Goal: Task Accomplishment & Management: Manage account settings

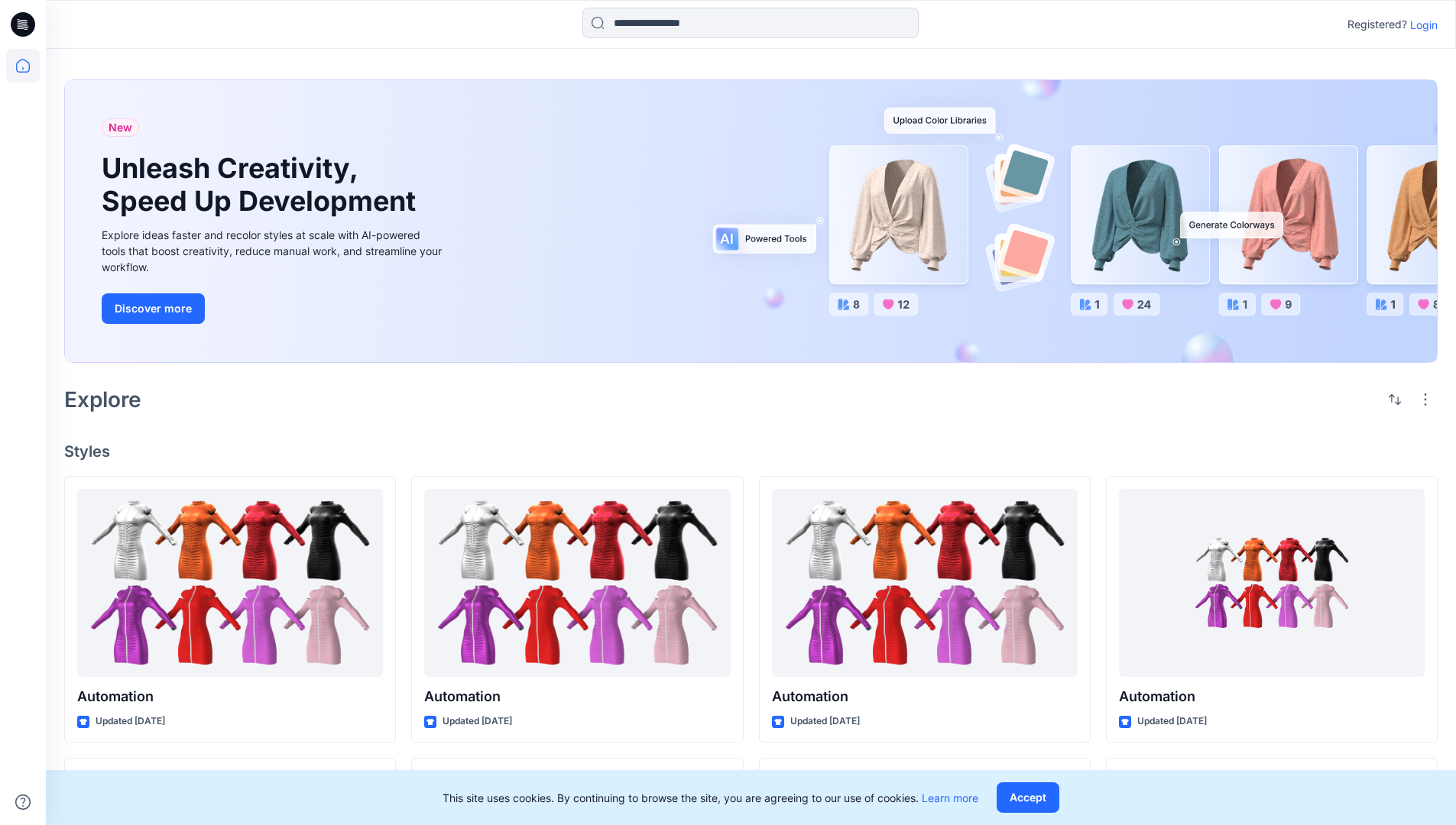
click at [1420, 24] on p "Login" at bounding box center [1424, 24] width 27 height 17
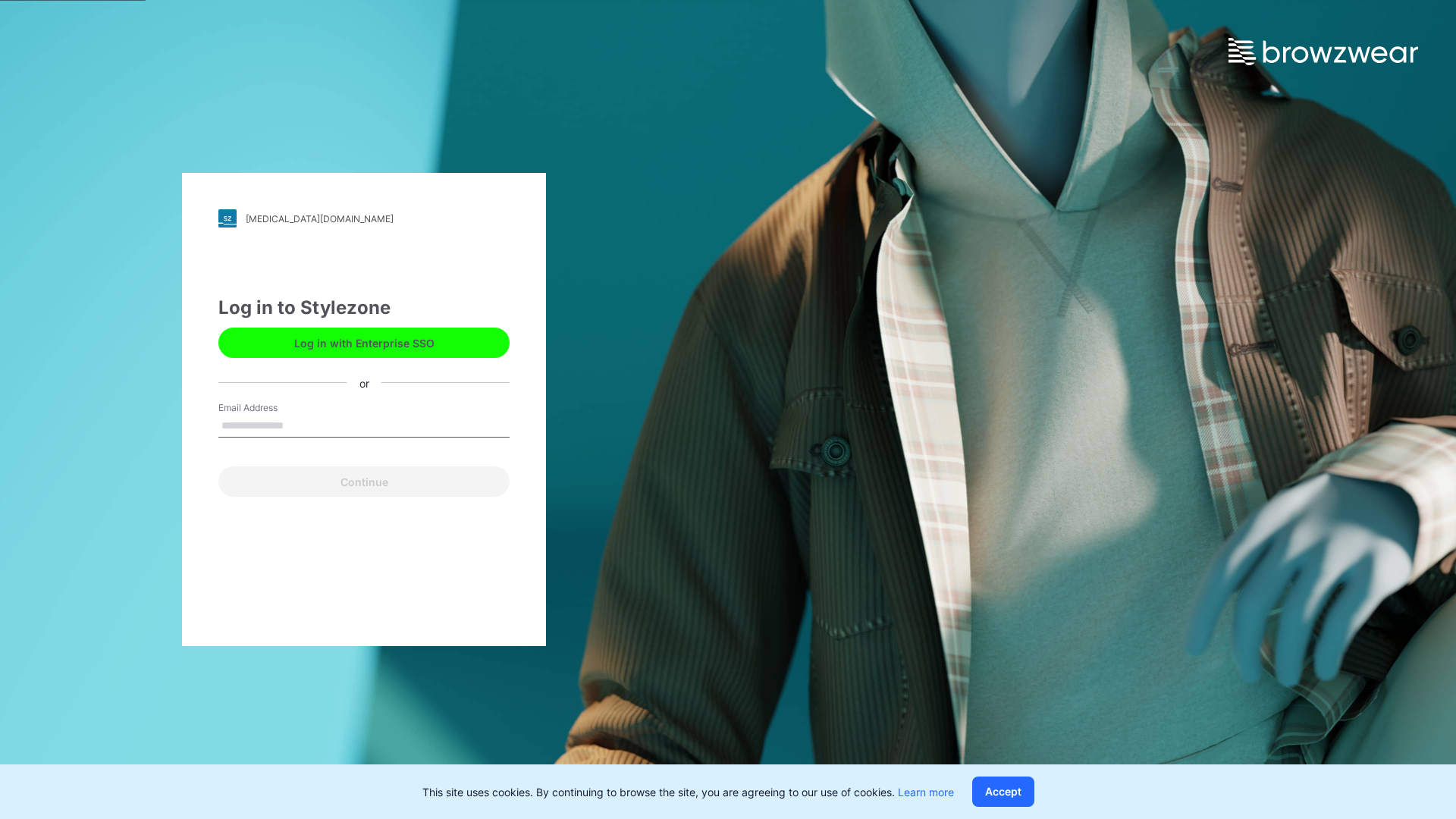
click at [300, 424] on input "Email Address" at bounding box center [364, 426] width 291 height 23
type input "**********"
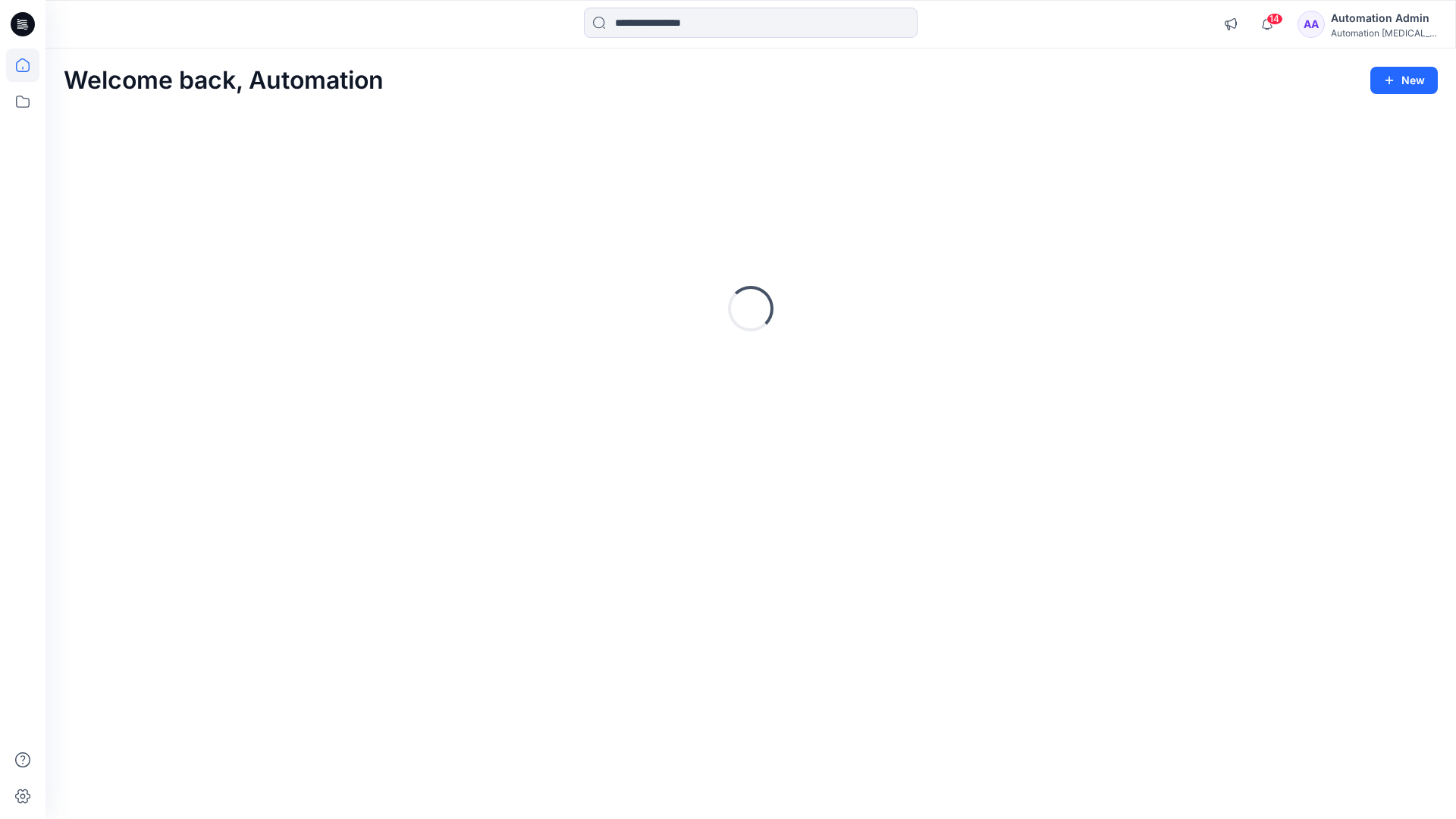
click at [29, 66] on icon at bounding box center [23, 66] width 13 height 14
click at [1236, 27] on icon "button" at bounding box center [1230, 24] width 12 height 13
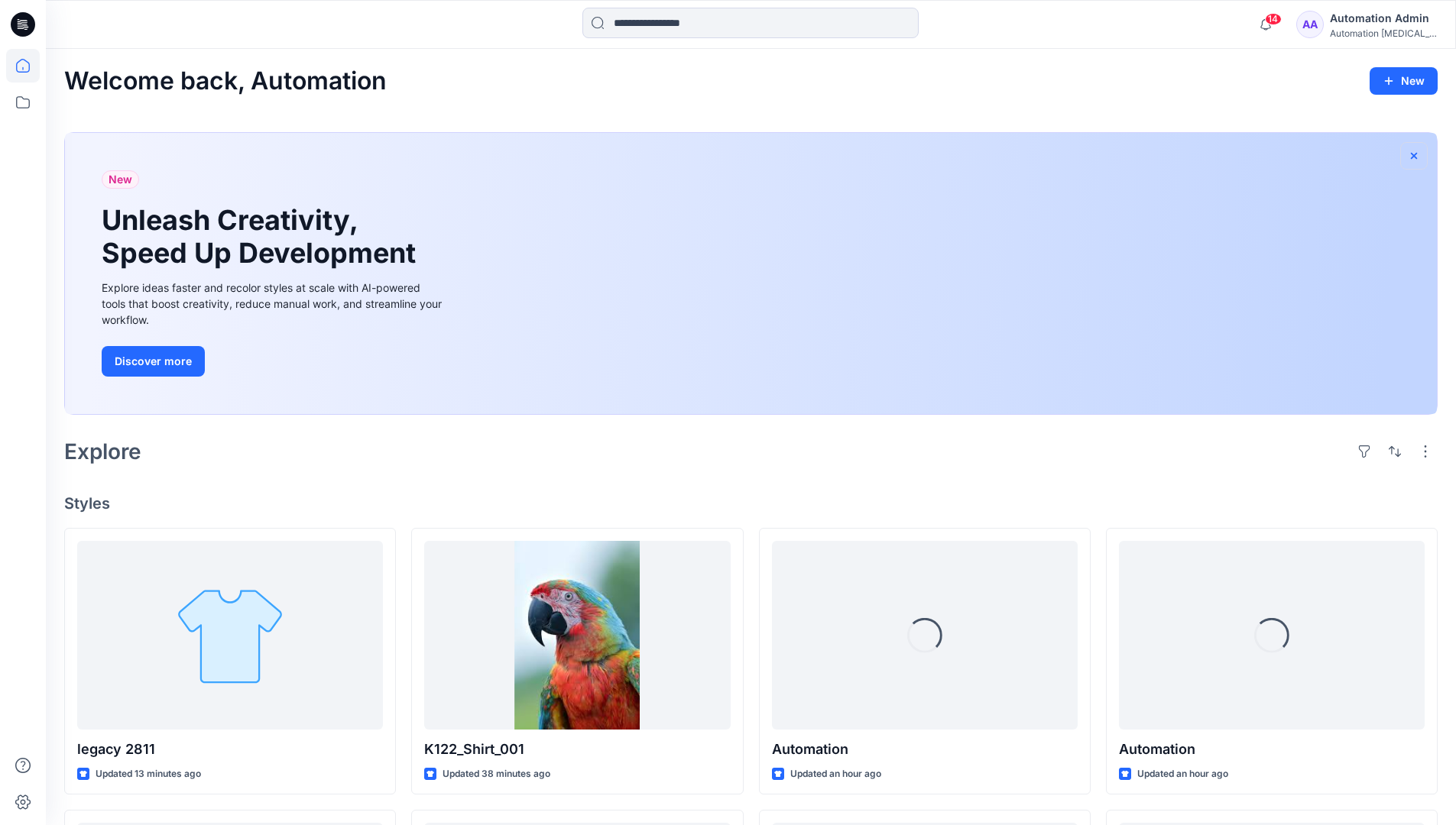
click at [1413, 154] on icon "button" at bounding box center [1414, 155] width 13 height 13
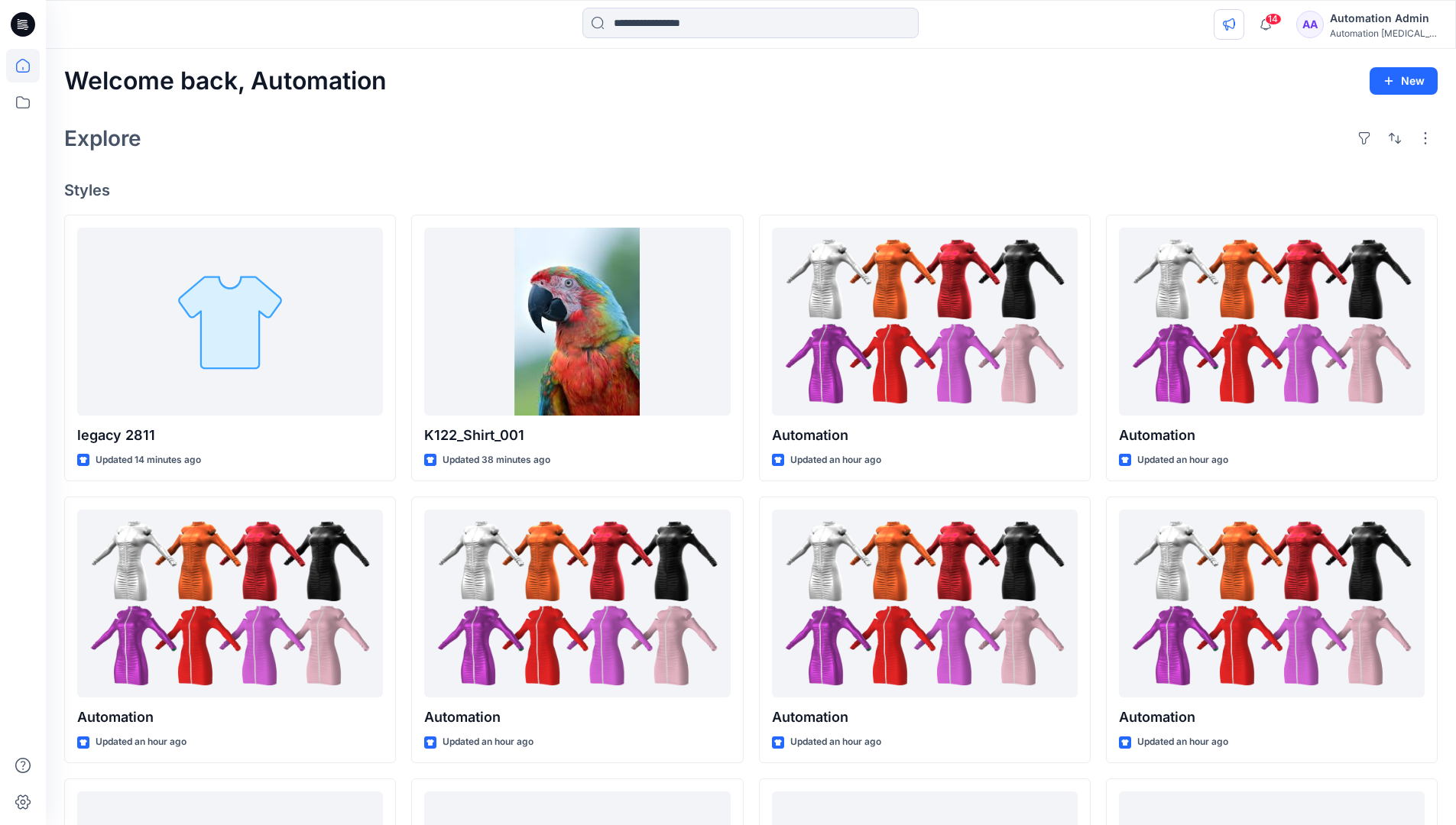
click at [1235, 21] on icon "button" at bounding box center [1229, 24] width 13 height 13
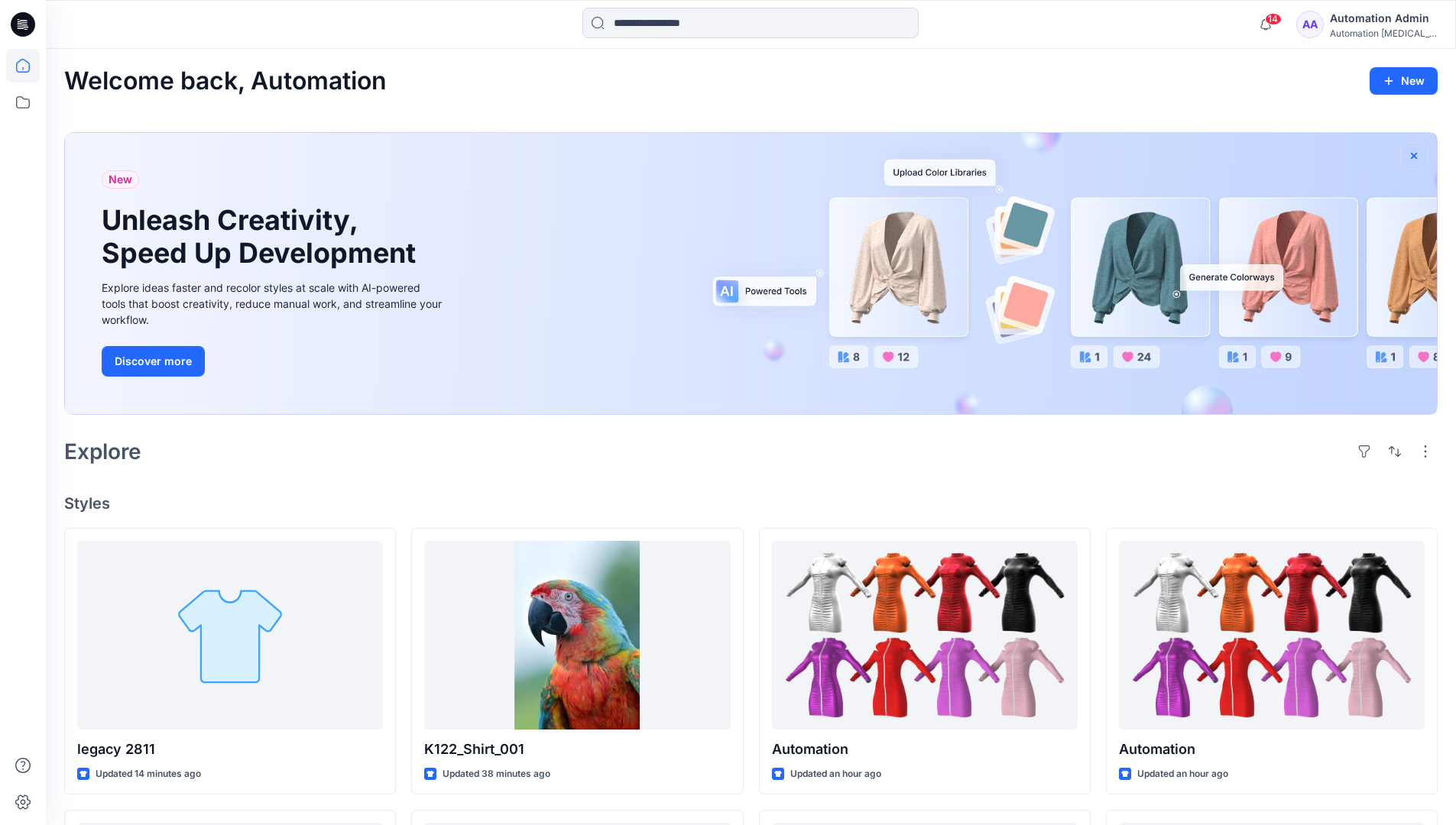
click at [1415, 155] on icon "button" at bounding box center [1414, 155] width 6 height 6
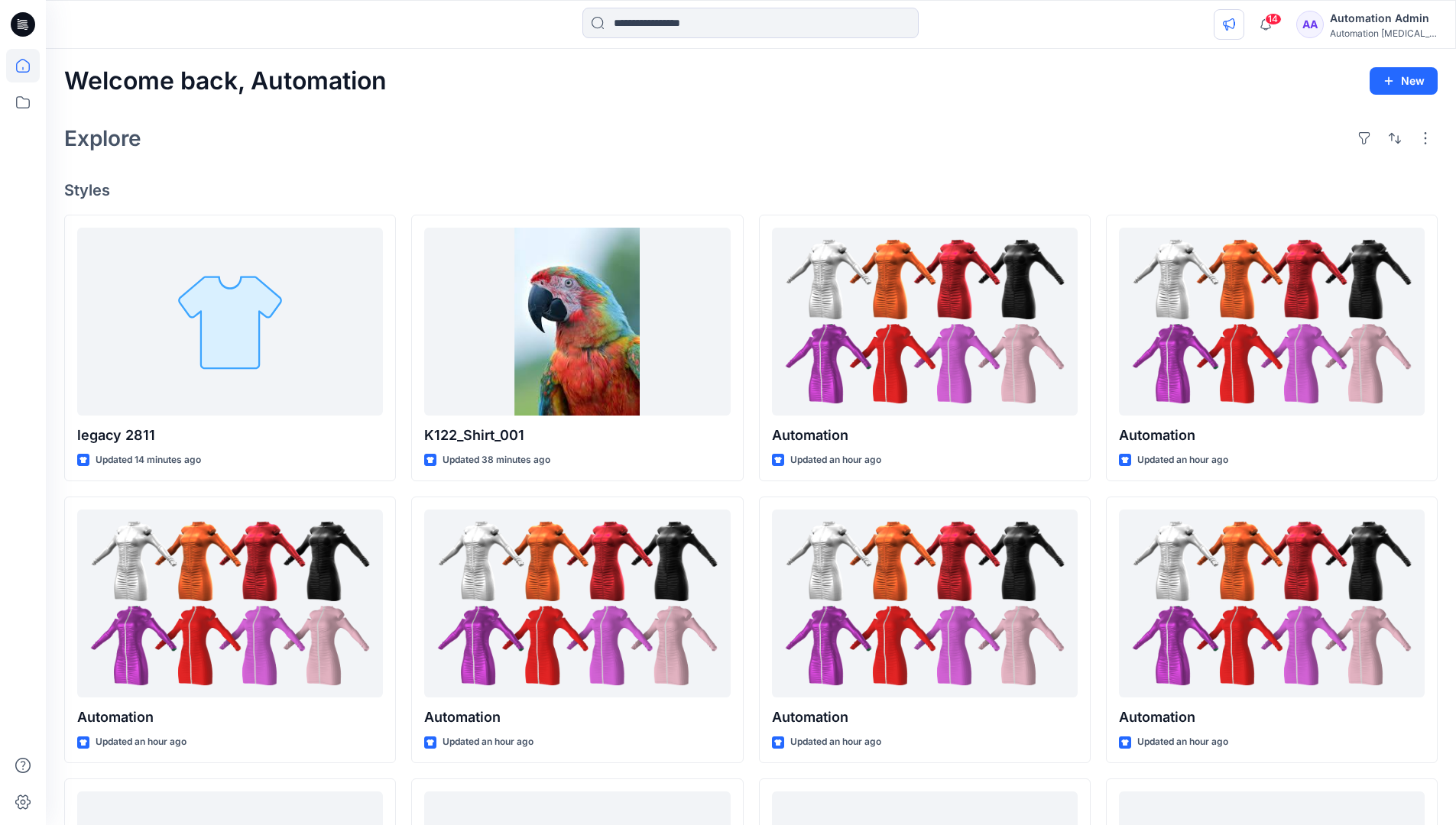
click at [1235, 27] on icon "button" at bounding box center [1229, 24] width 13 height 13
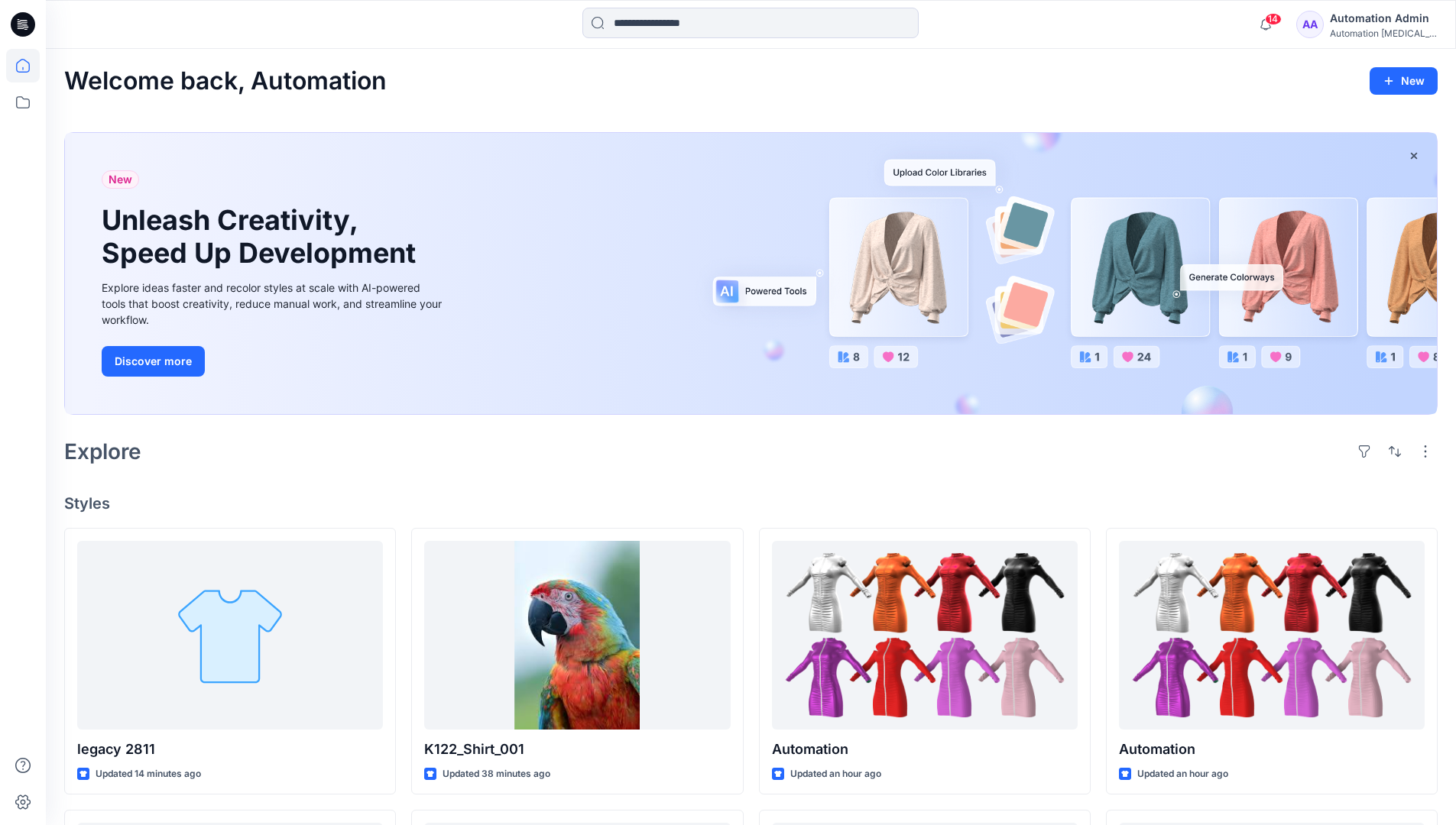
click at [1356, 34] on div "Automation testim..." at bounding box center [1383, 33] width 107 height 12
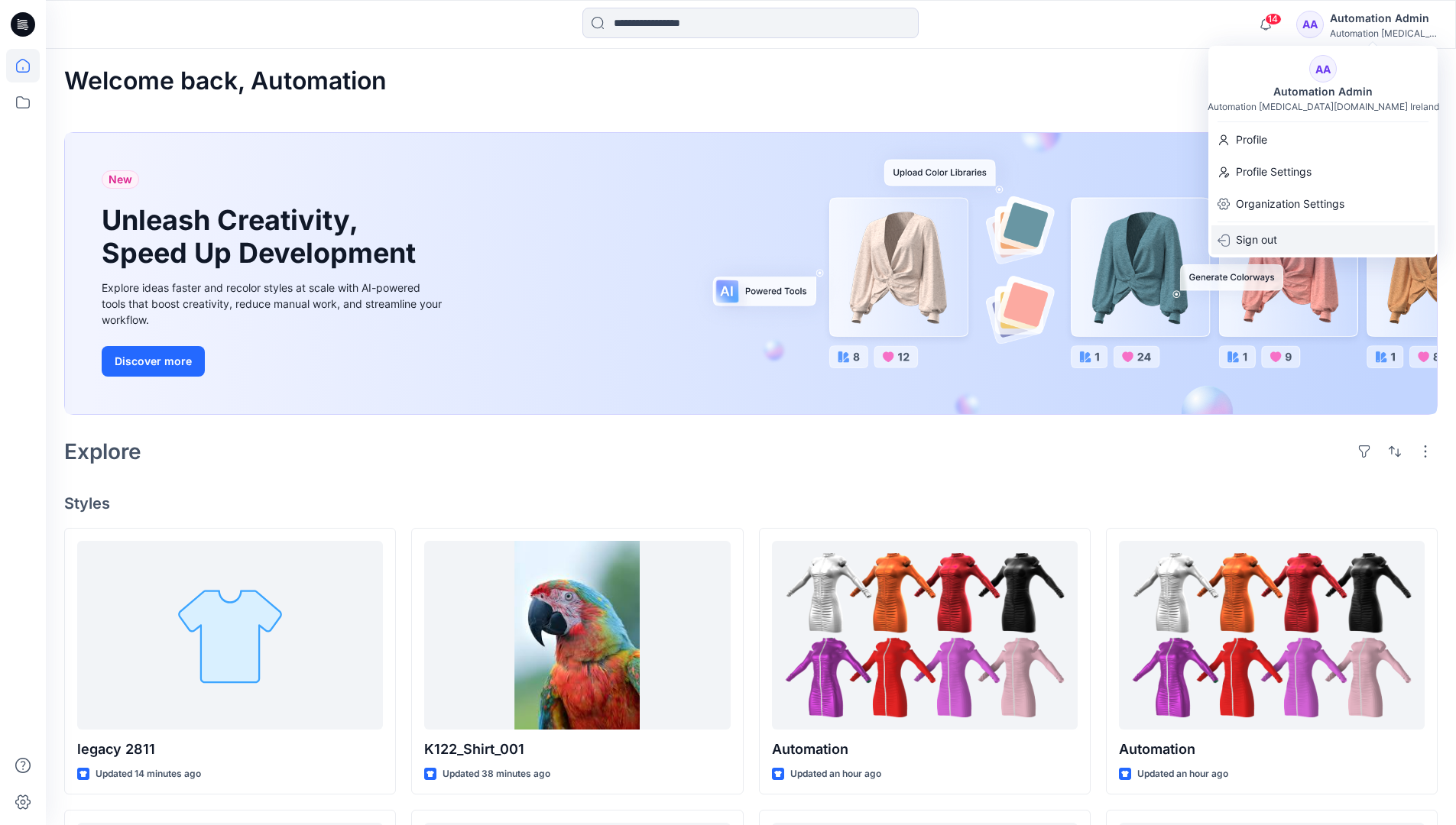
click at [1286, 235] on div "Sign out" at bounding box center [1324, 240] width 224 height 29
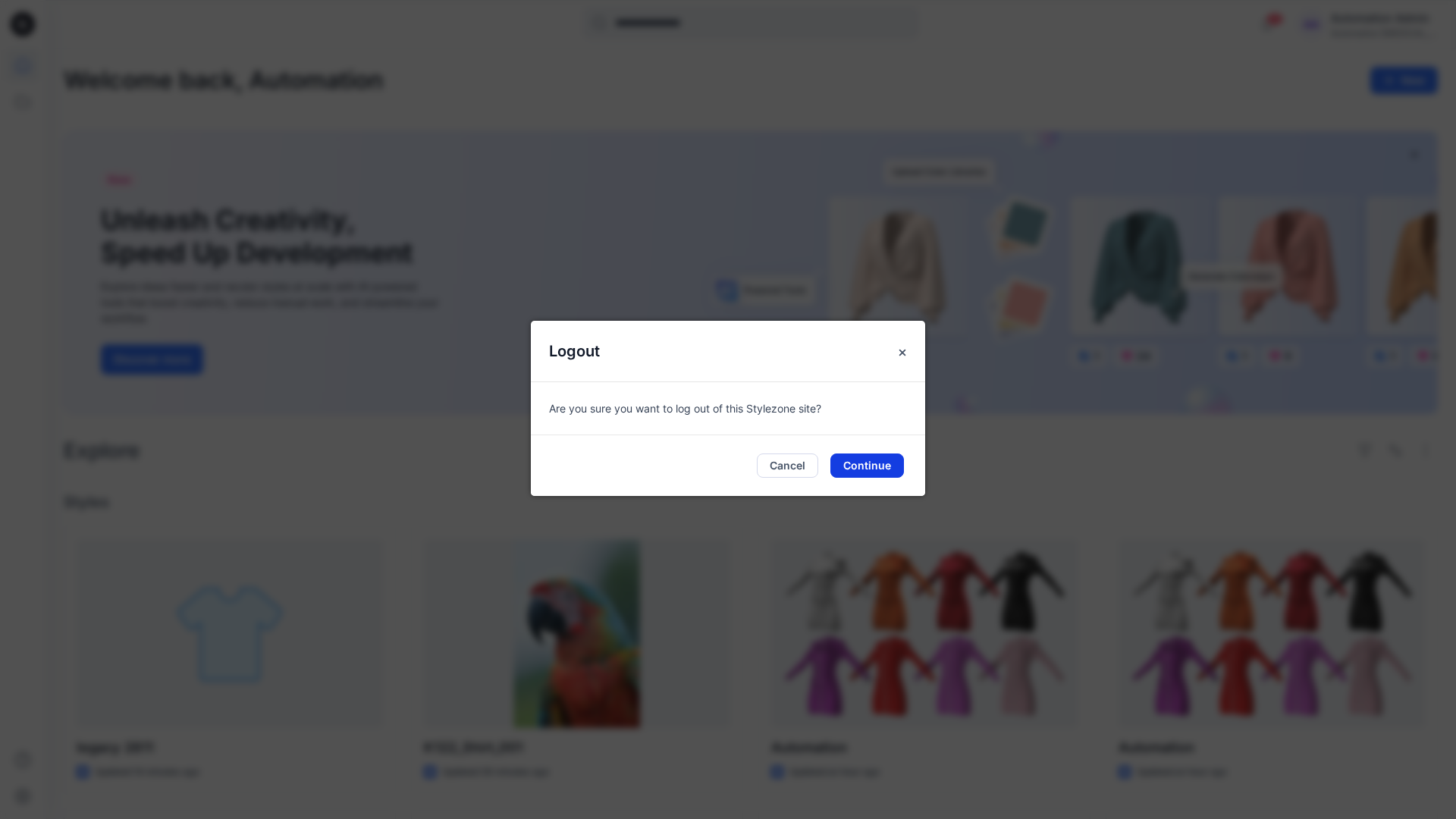
click at [893, 467] on button "Continue" at bounding box center [867, 465] width 73 height 24
